Goal: Find specific page/section: Find specific page/section

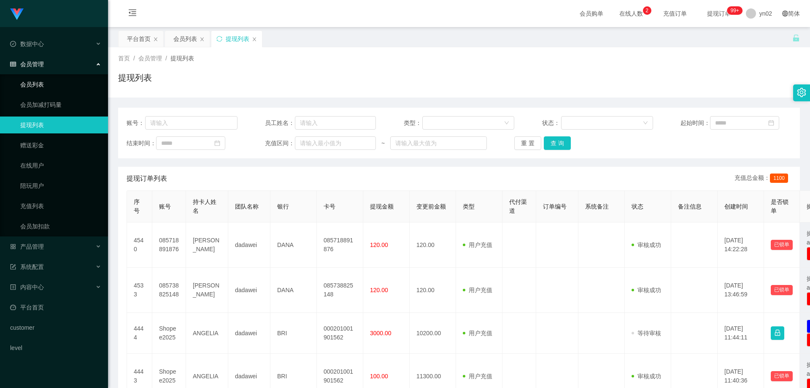
click at [41, 86] on link "会员列表" at bounding box center [60, 84] width 81 height 17
